Goal: Communication & Community: Ask a question

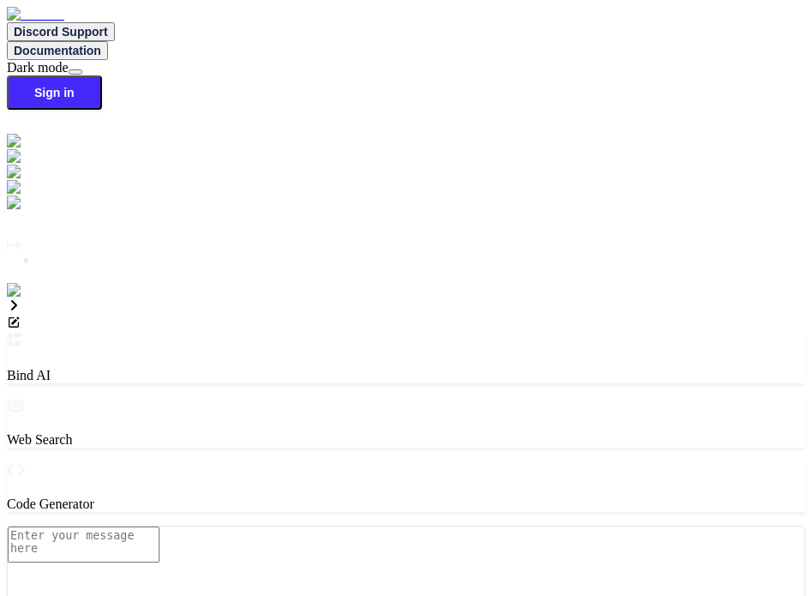
scroll to position [7, 0]
click at [31, 299] on img at bounding box center [30, 290] width 47 height 15
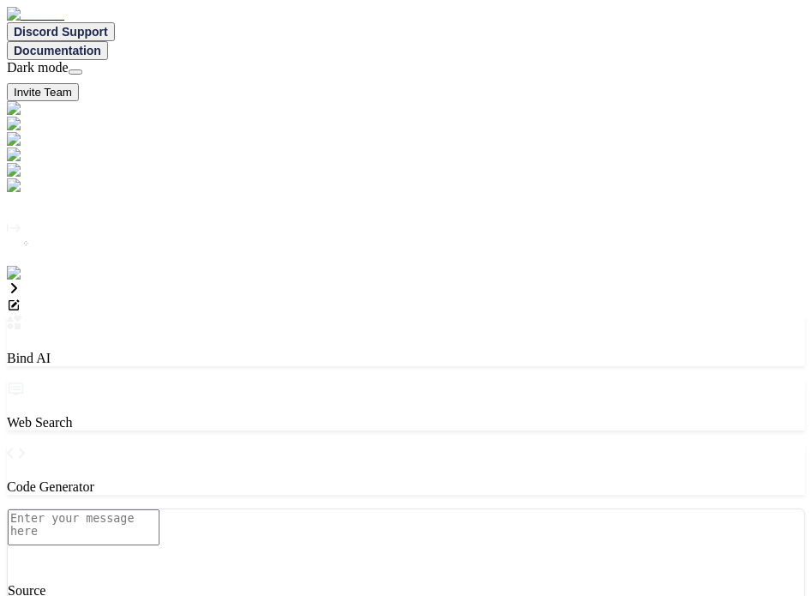
click at [31, 281] on img at bounding box center [35, 273] width 56 height 15
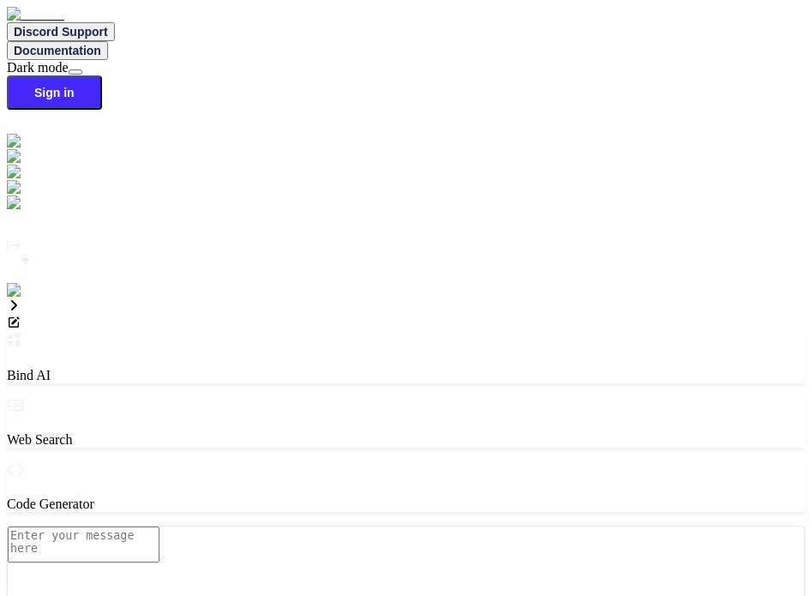
click at [24, 299] on img at bounding box center [30, 290] width 47 height 15
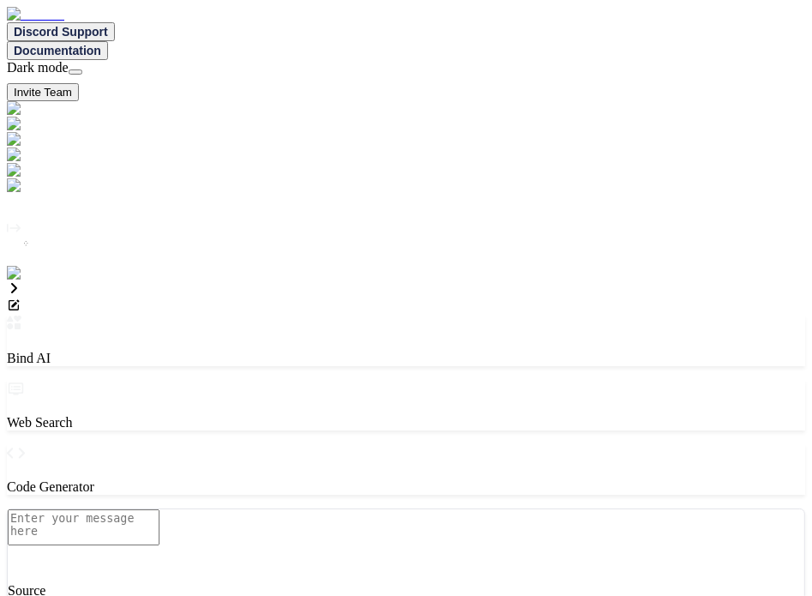
click at [29, 281] on img at bounding box center [35, 273] width 56 height 15
type textarea "x"
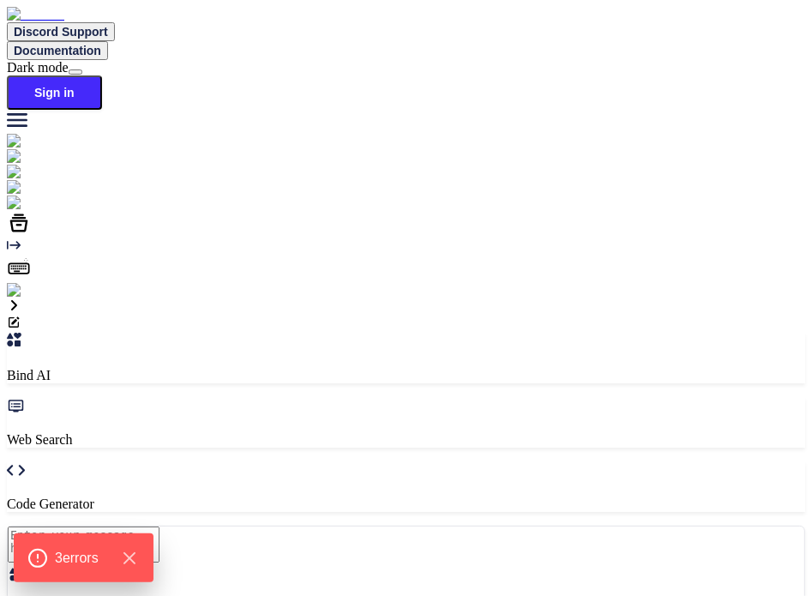
type textarea "x"
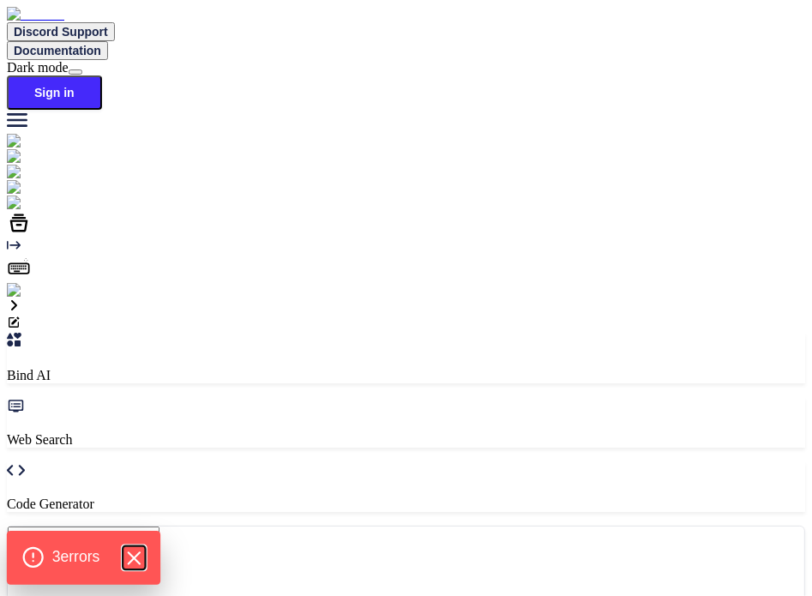
click at [141, 552] on icon "Hide Errors" at bounding box center [134, 558] width 22 height 22
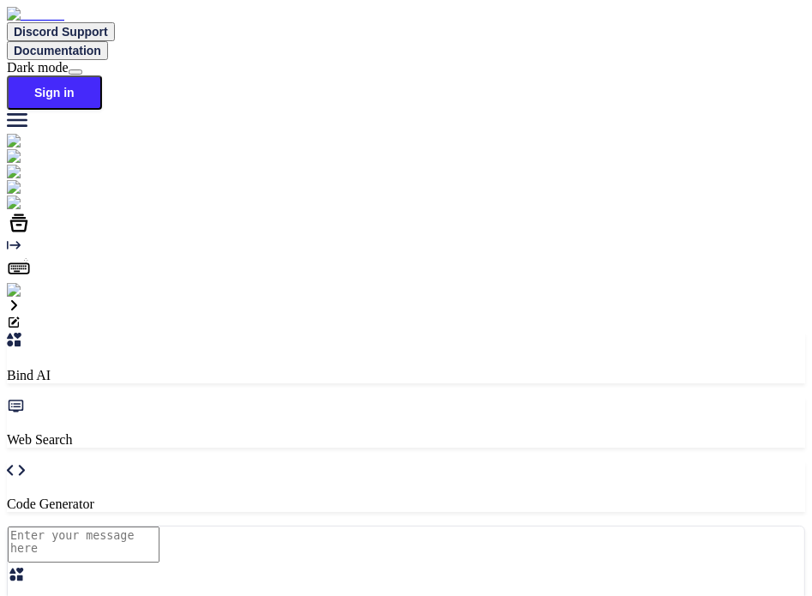
click at [32, 299] on img at bounding box center [30, 290] width 47 height 15
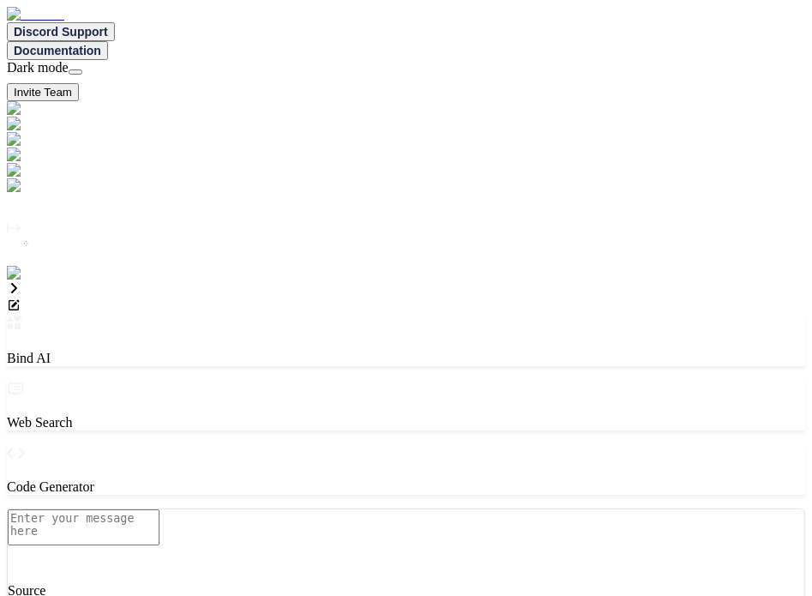
click at [22, 281] on img at bounding box center [35, 273] width 56 height 15
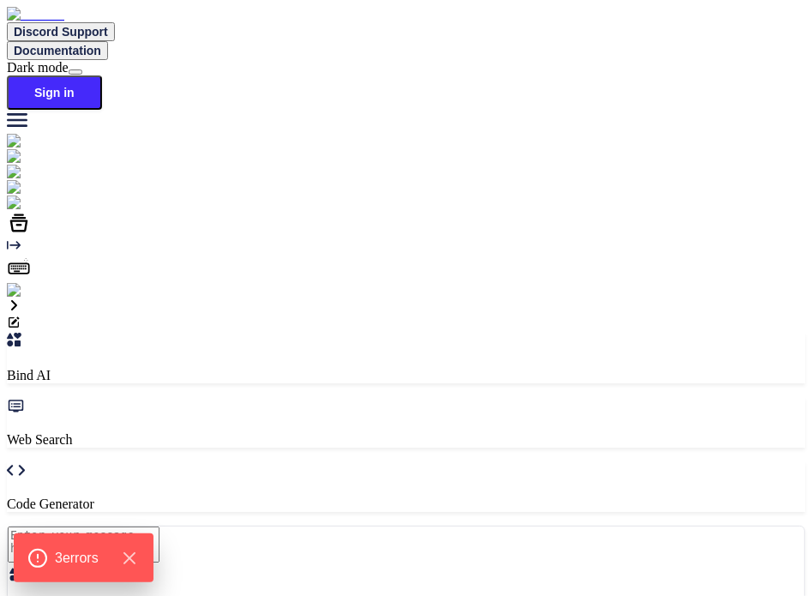
type textarea "x"
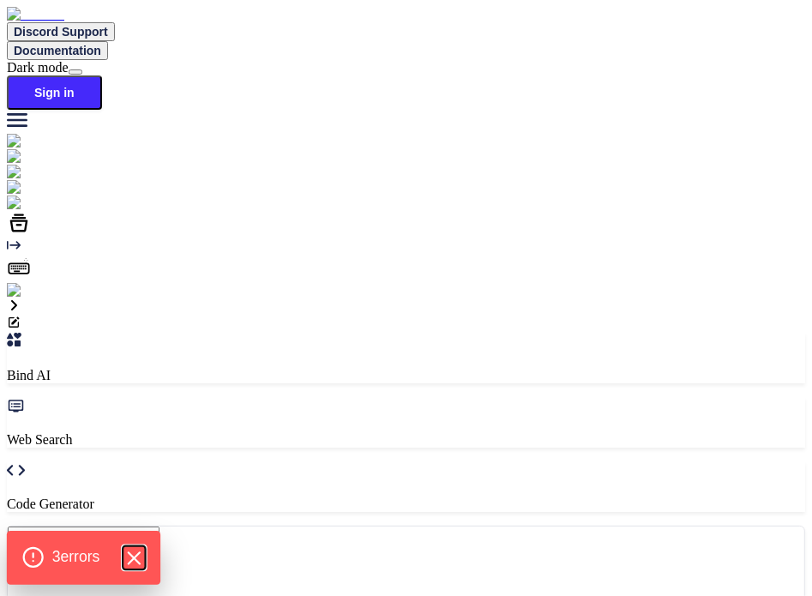
click at [137, 548] on icon "Hide Errors" at bounding box center [134, 558] width 22 height 22
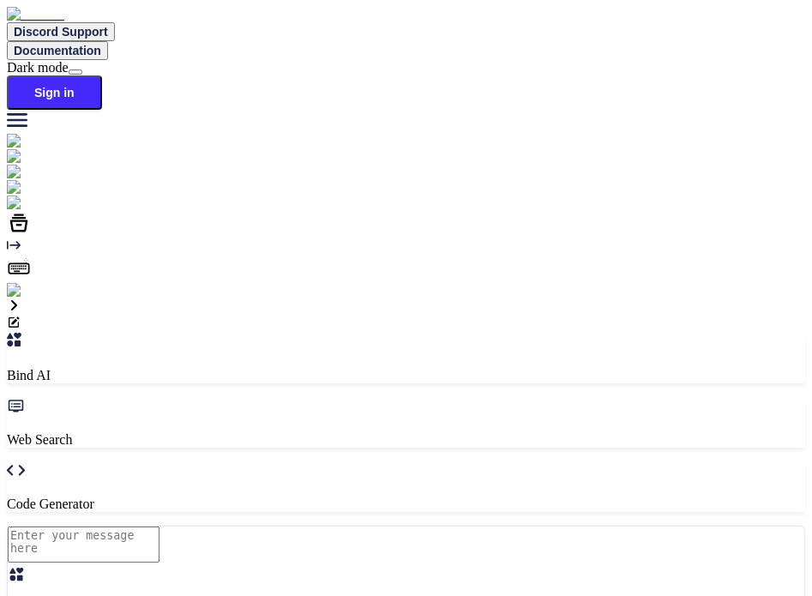
click at [26, 299] on img at bounding box center [30, 290] width 47 height 15
